Goal: Transaction & Acquisition: Purchase product/service

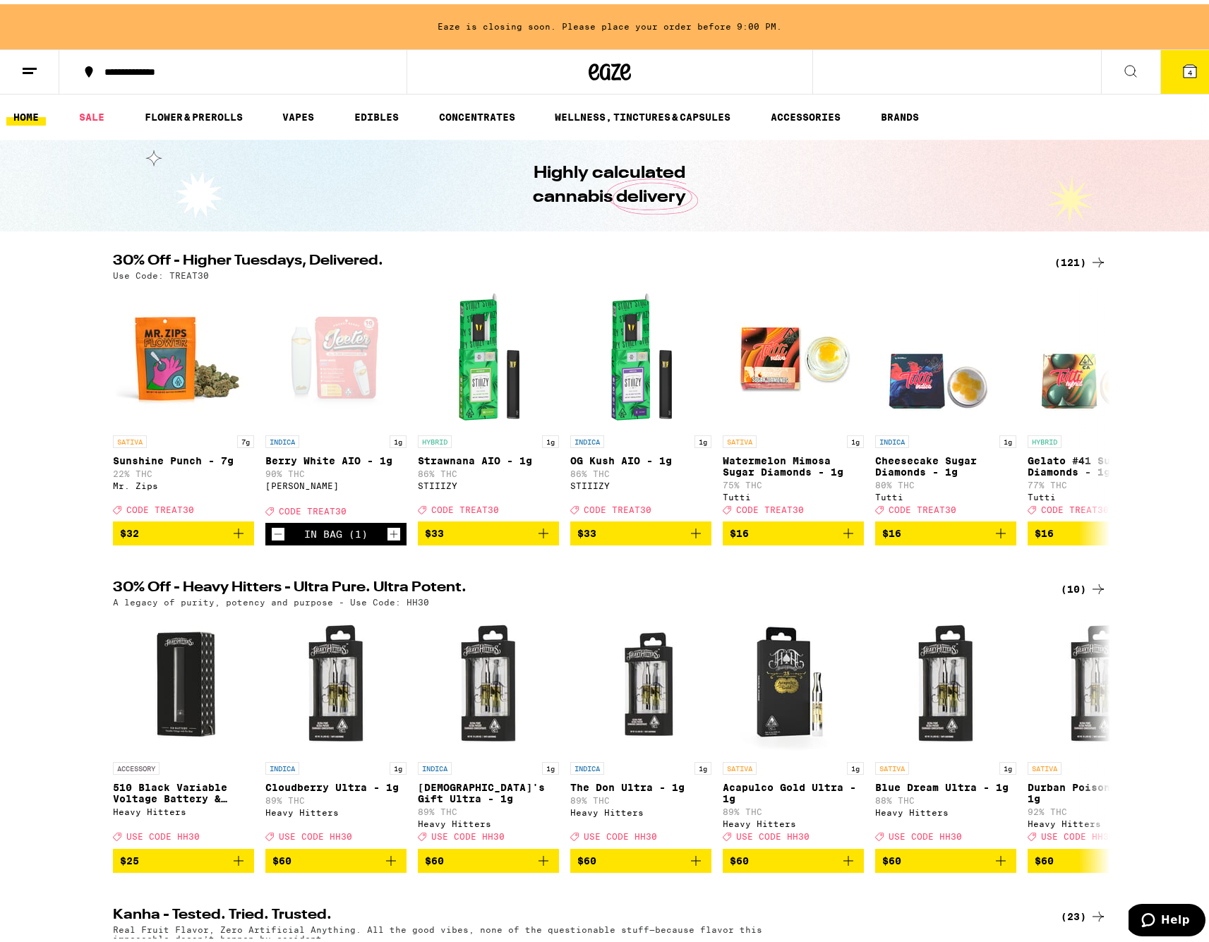
click at [1182, 62] on icon at bounding box center [1190, 67] width 17 height 17
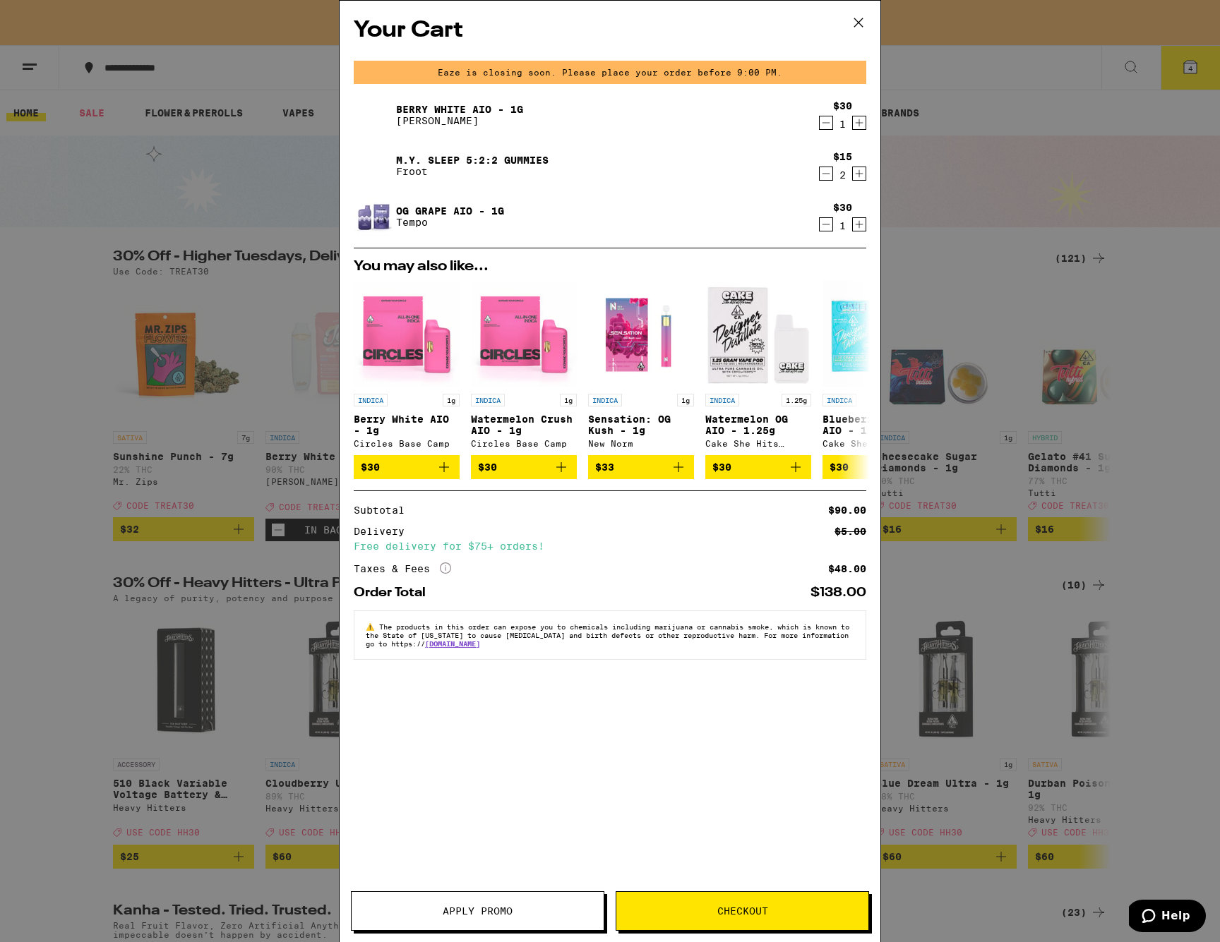
click at [514, 912] on span "Apply Promo" at bounding box center [478, 911] width 252 height 10
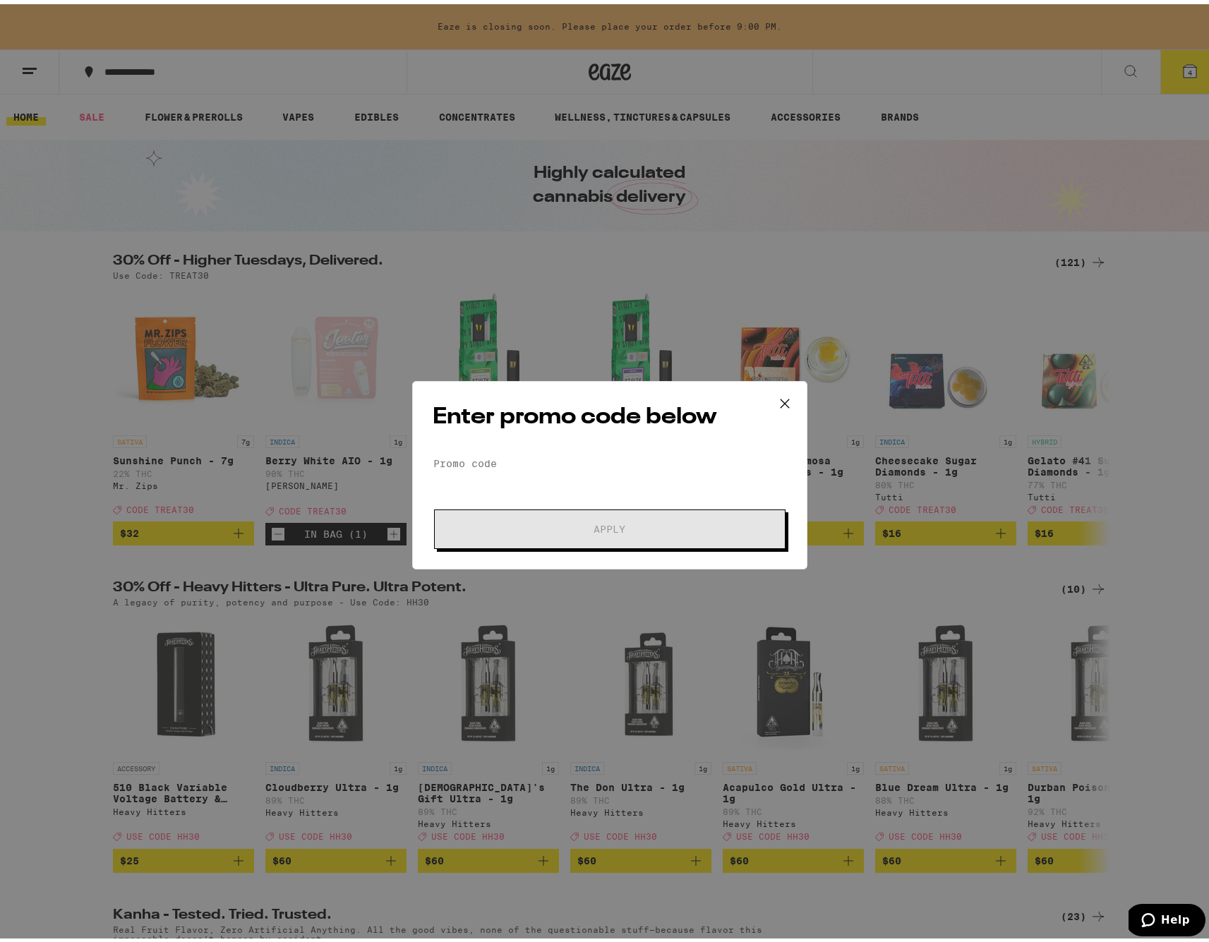
click at [580, 443] on div "Enter promo code below Promo Code Apply" at bounding box center [609, 471] width 395 height 188
click at [563, 462] on input "Promo Code" at bounding box center [610, 459] width 354 height 21
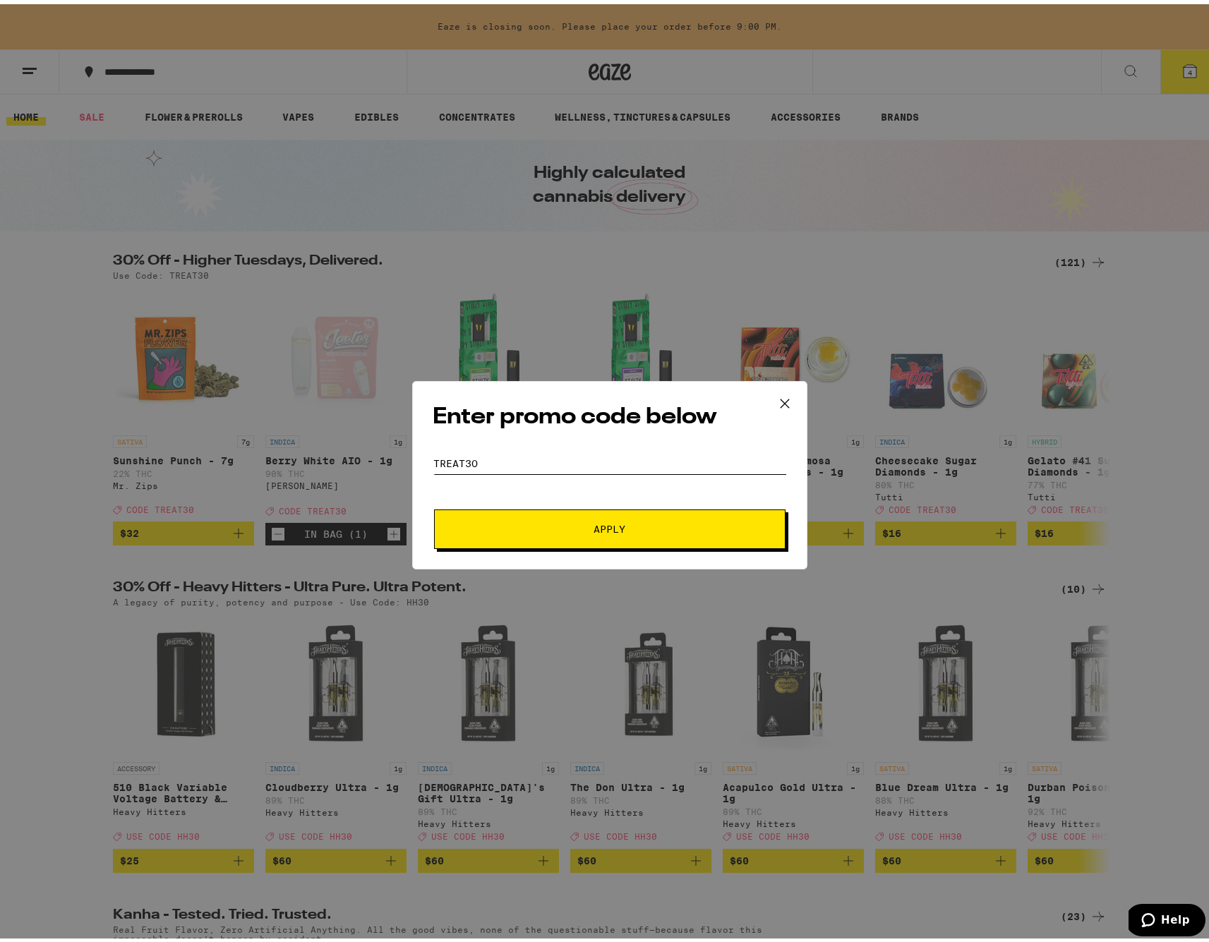
type input "TREAT3o"
click at [547, 529] on span "Apply" at bounding box center [610, 525] width 254 height 10
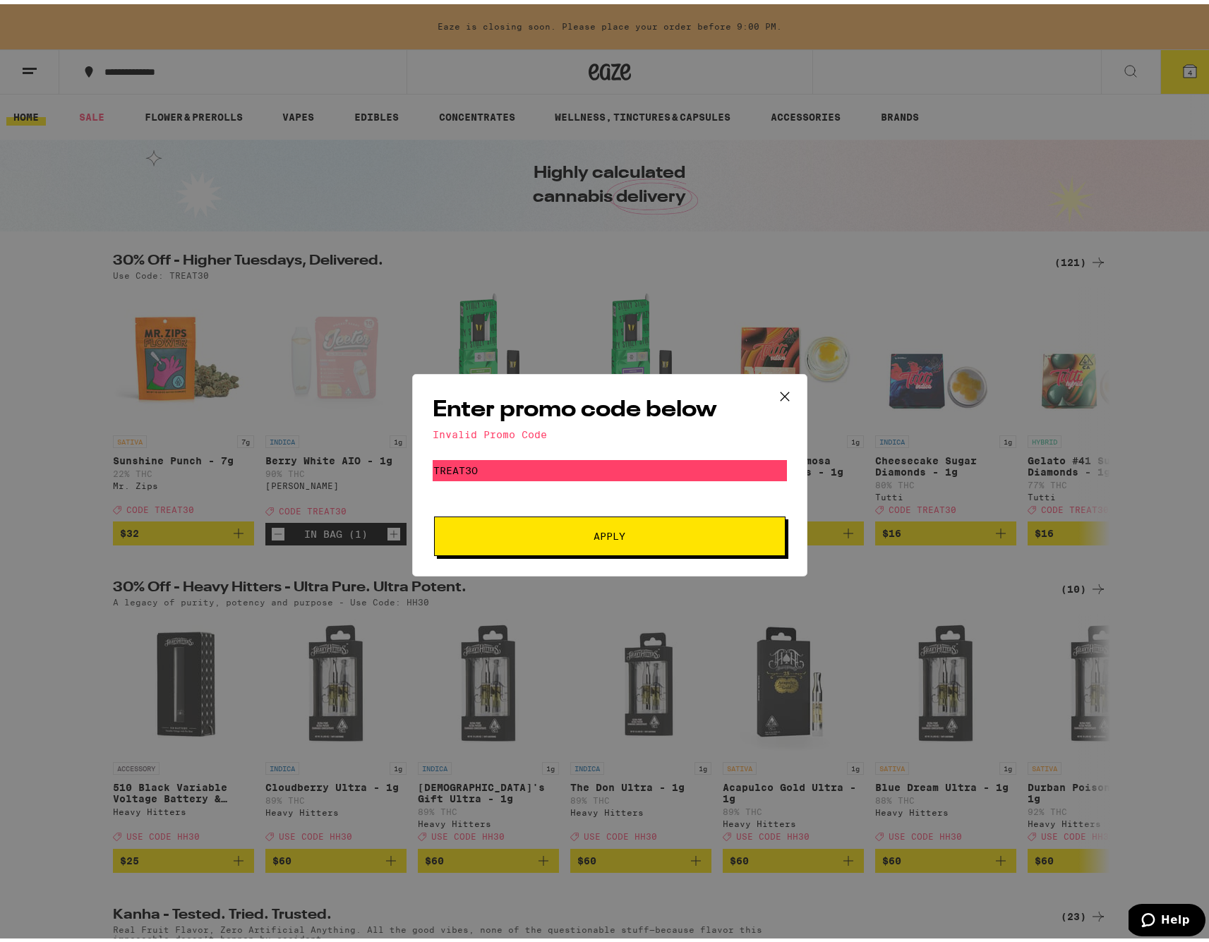
click at [782, 390] on icon at bounding box center [785, 392] width 8 height 8
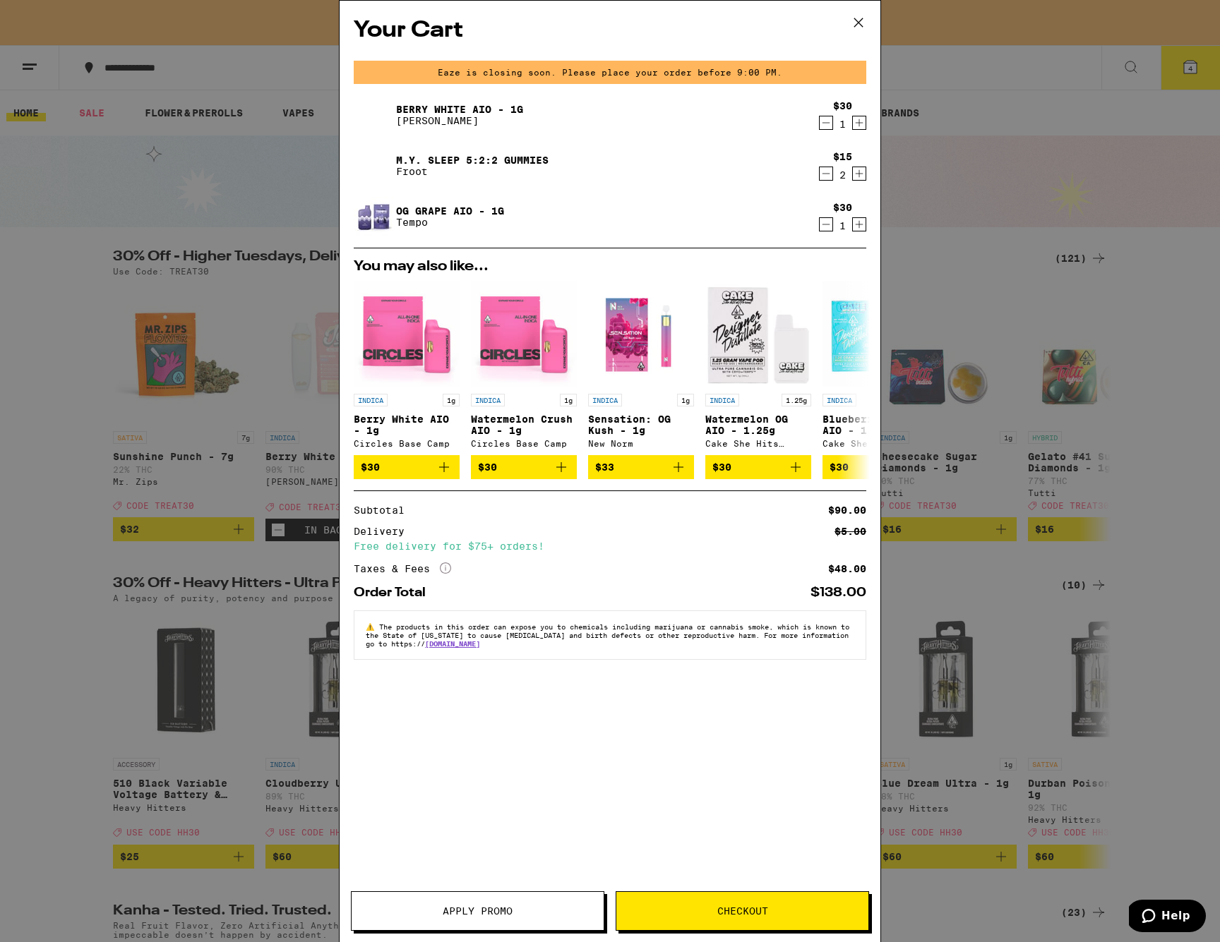
click at [858, 18] on icon at bounding box center [858, 22] width 21 height 21
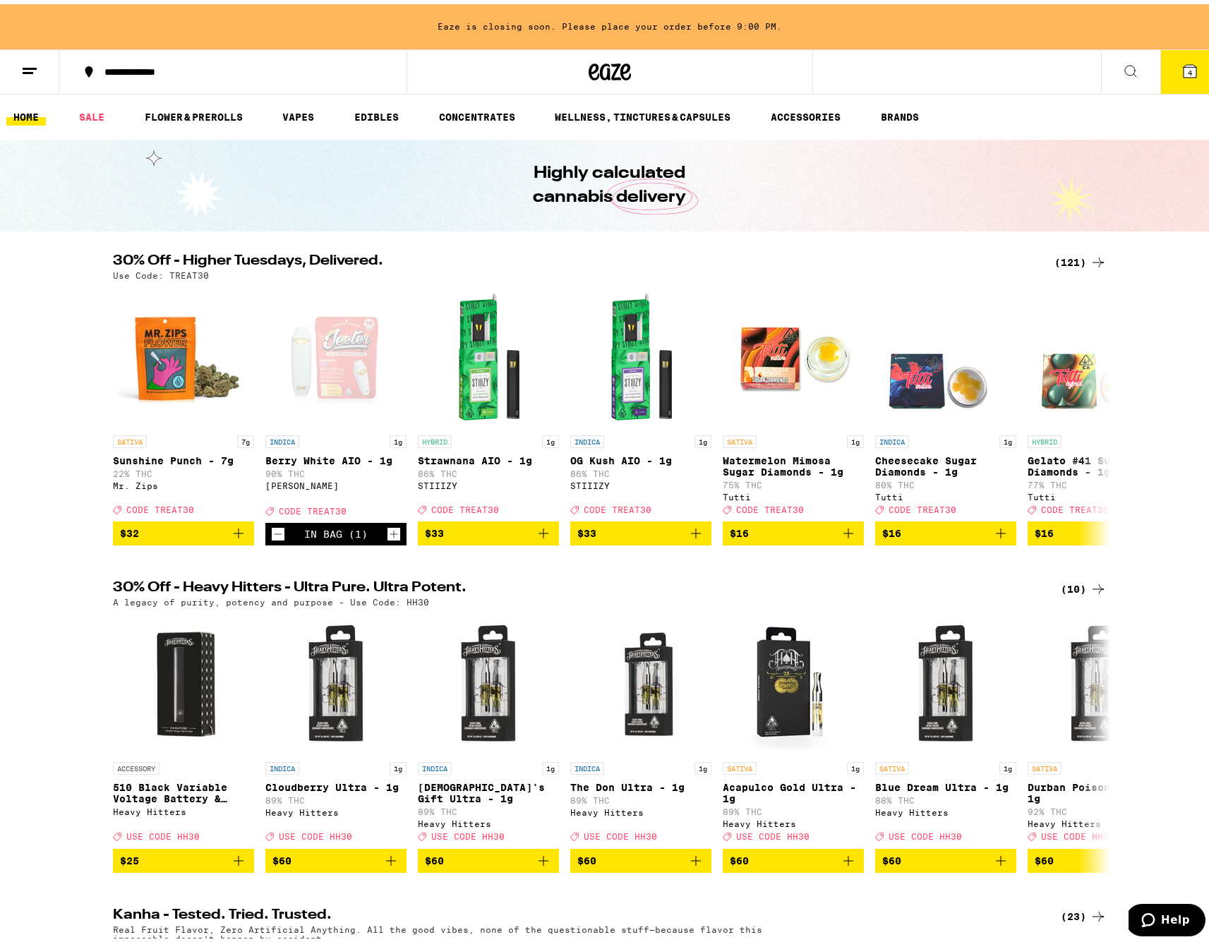
click at [1184, 62] on icon at bounding box center [1190, 67] width 13 height 13
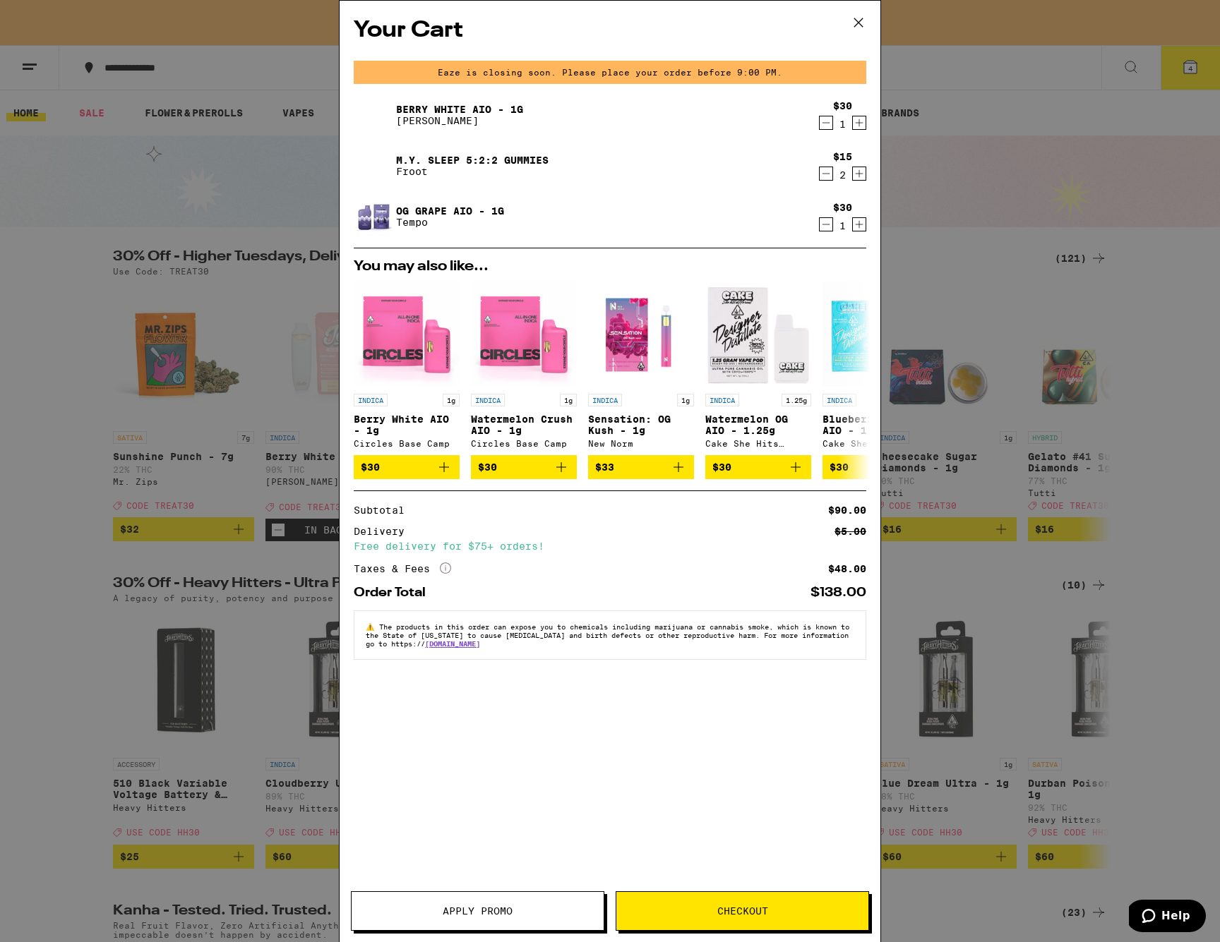
click at [547, 928] on button "Apply Promo" at bounding box center [477, 912] width 253 height 40
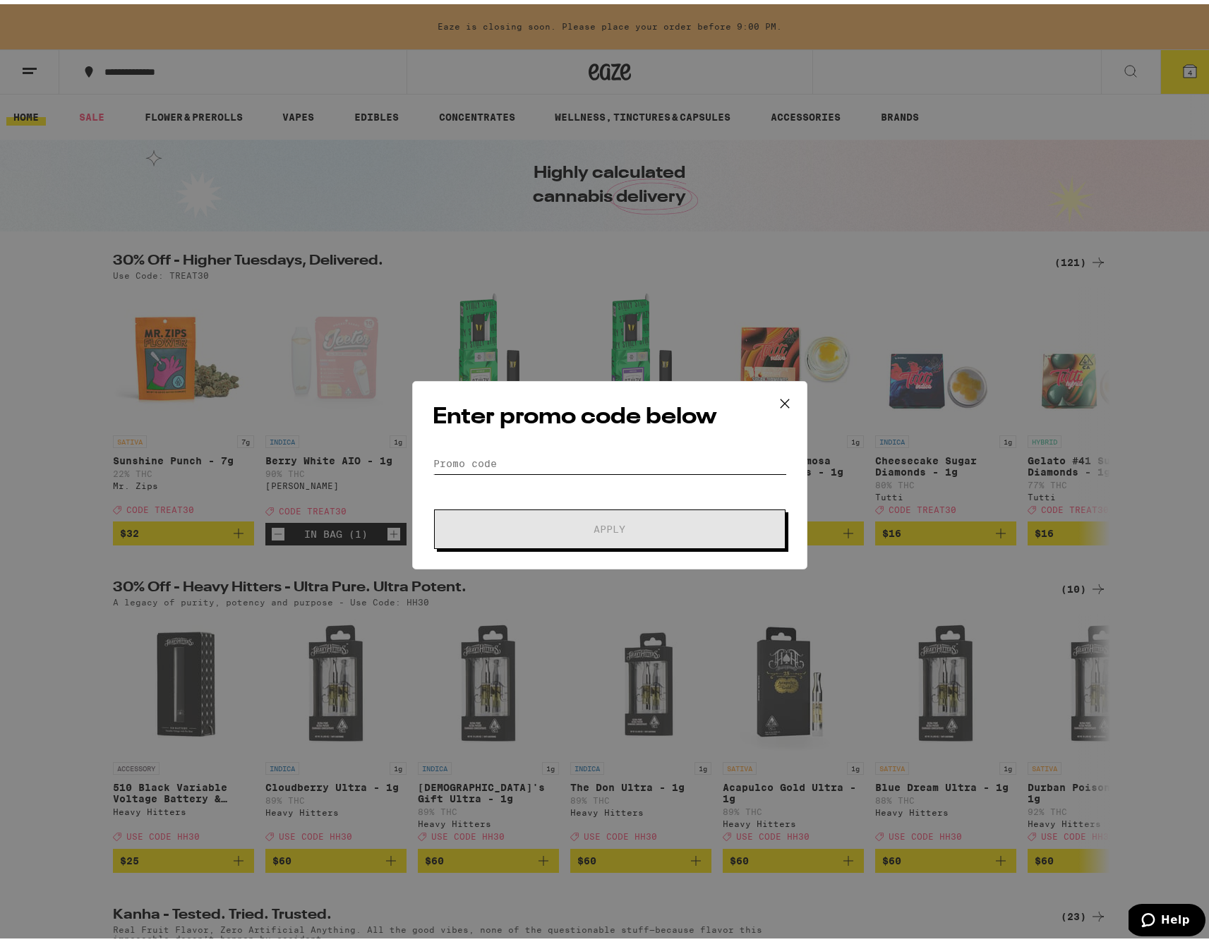
click at [587, 467] on input "Promo Code" at bounding box center [610, 459] width 354 height 21
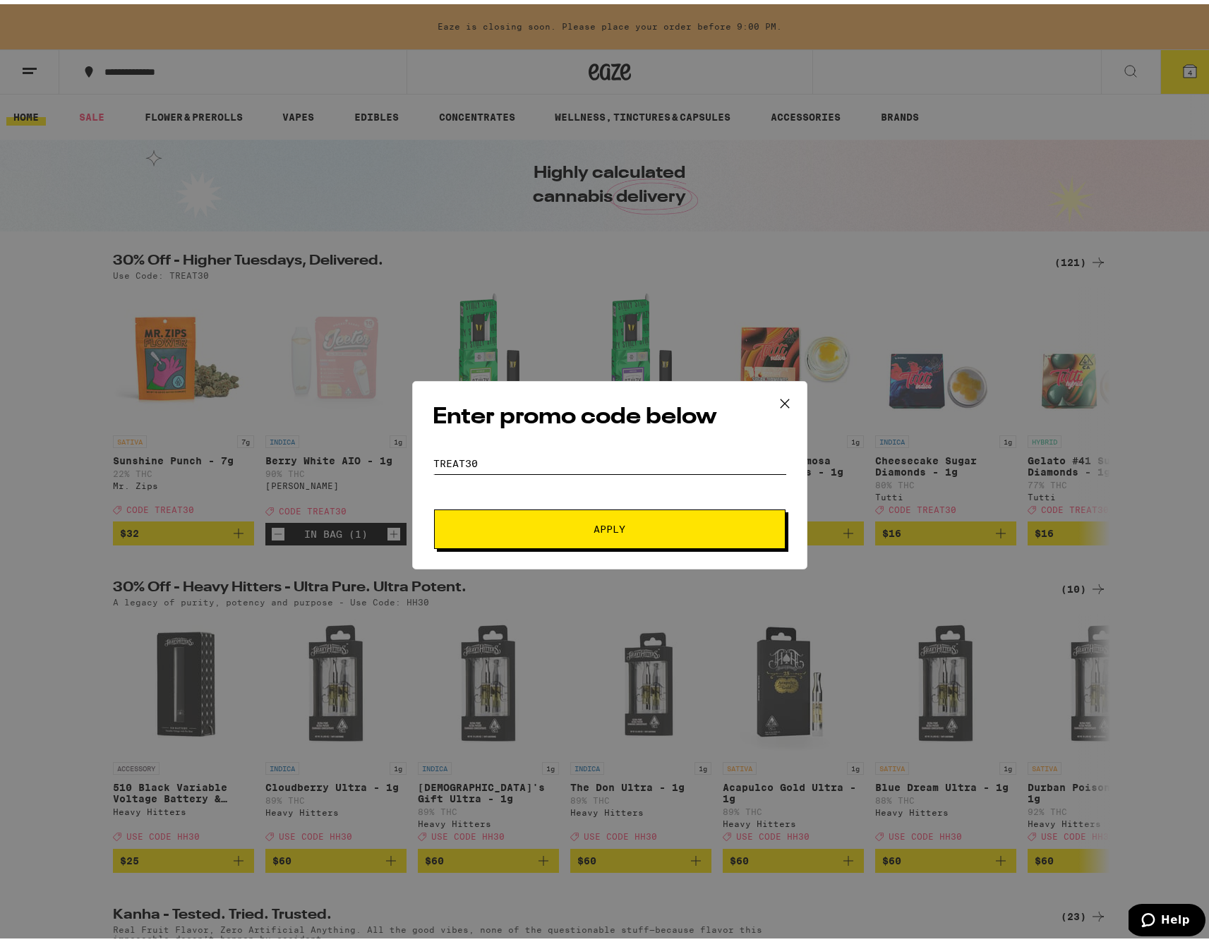
type input "TREAT30"
click at [604, 525] on button "Apply" at bounding box center [610, 525] width 352 height 40
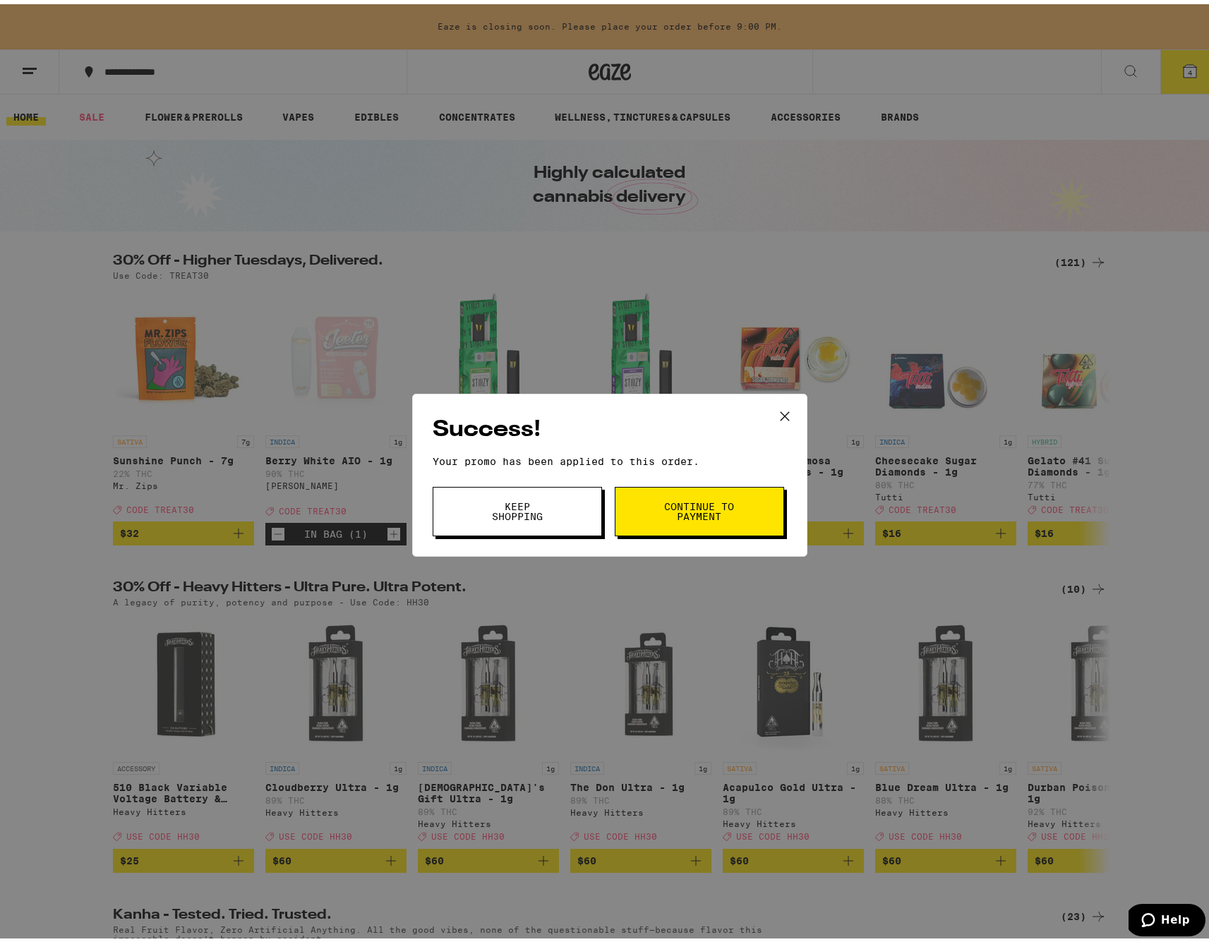
click at [728, 504] on span "Continue to payment" at bounding box center [700, 508] width 72 height 20
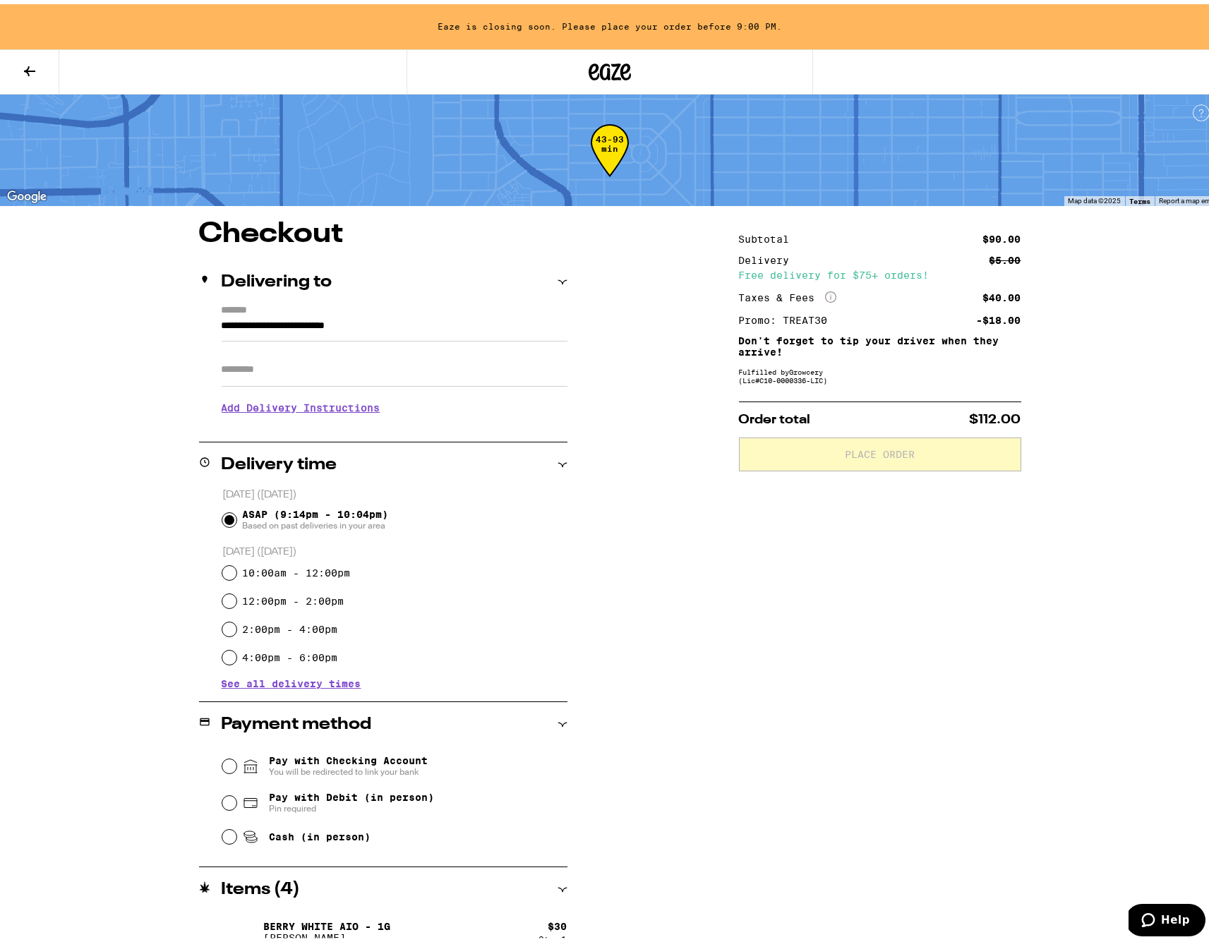
click at [601, 63] on icon at bounding box center [610, 67] width 42 height 25
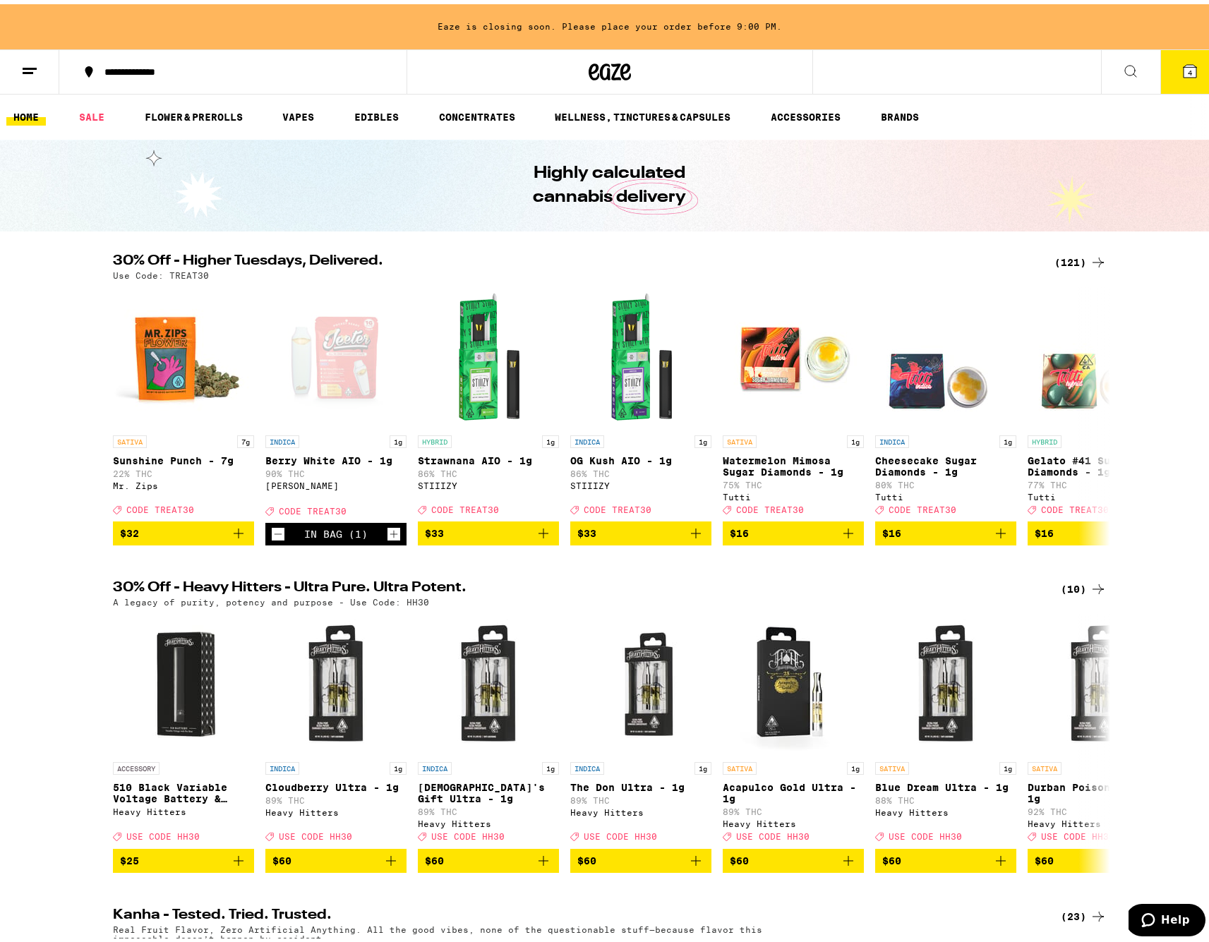
click at [601, 56] on icon at bounding box center [610, 67] width 42 height 25
click at [604, 47] on div at bounding box center [610, 67] width 407 height 45
click at [608, 66] on icon at bounding box center [610, 67] width 42 height 25
click at [606, 66] on icon at bounding box center [610, 67] width 42 height 25
click at [1055, 263] on div "(121)" at bounding box center [1081, 258] width 52 height 17
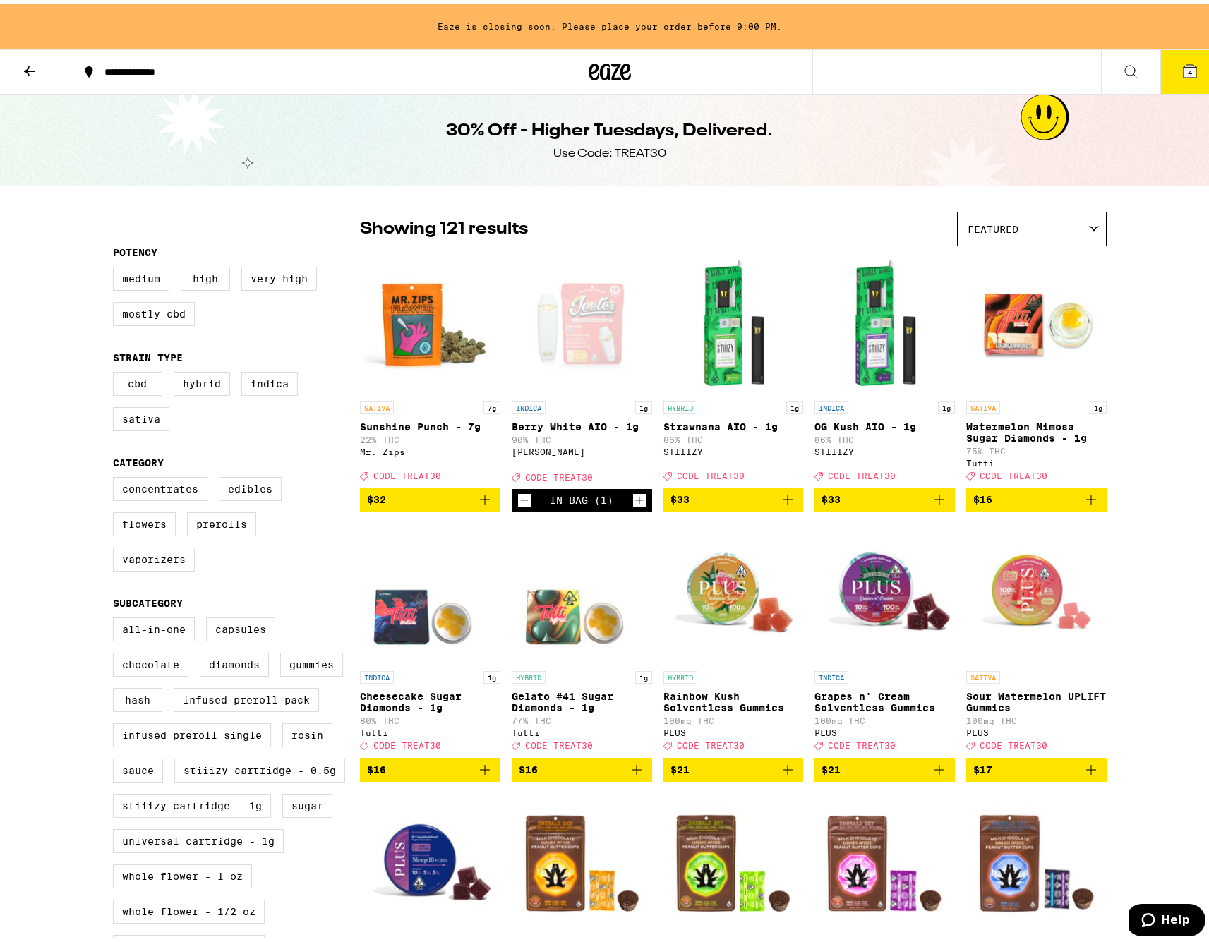
click at [1189, 74] on button "4" at bounding box center [1190, 68] width 59 height 44
